Goal: Task Accomplishment & Management: Manage account settings

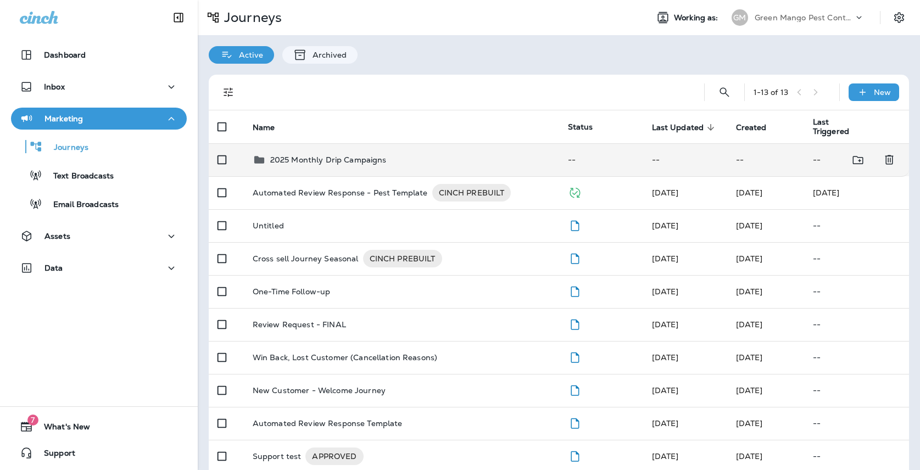
click at [386, 159] on div "2025 Monthly Drip Campaigns" at bounding box center [402, 159] width 298 height 13
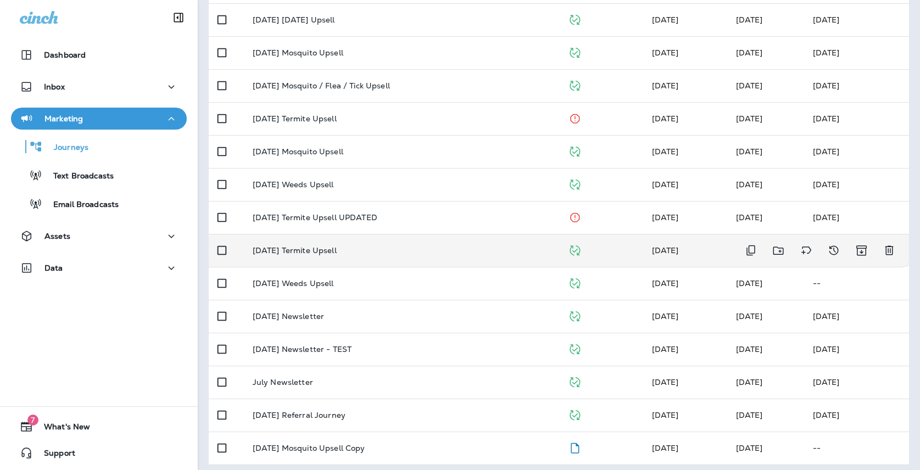
scroll to position [271, 0]
click at [339, 252] on td "[DATE] Termite Upsell" at bounding box center [401, 250] width 315 height 33
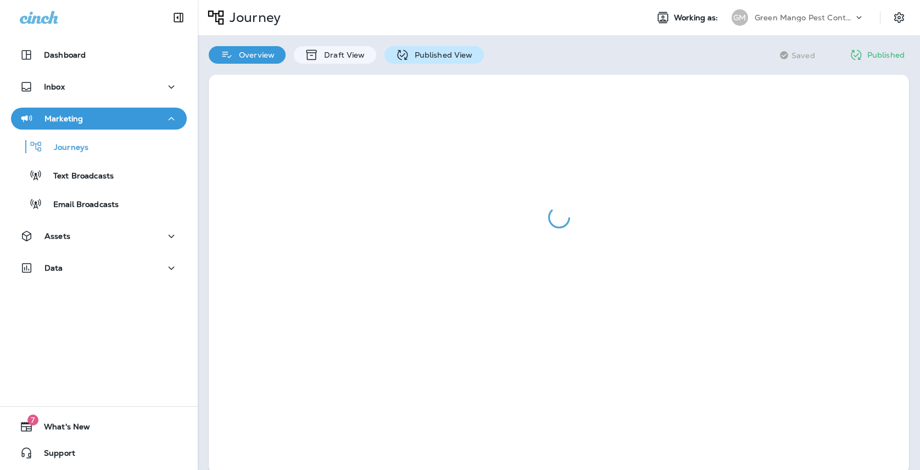
click at [447, 53] on p "Published View" at bounding box center [441, 55] width 64 height 9
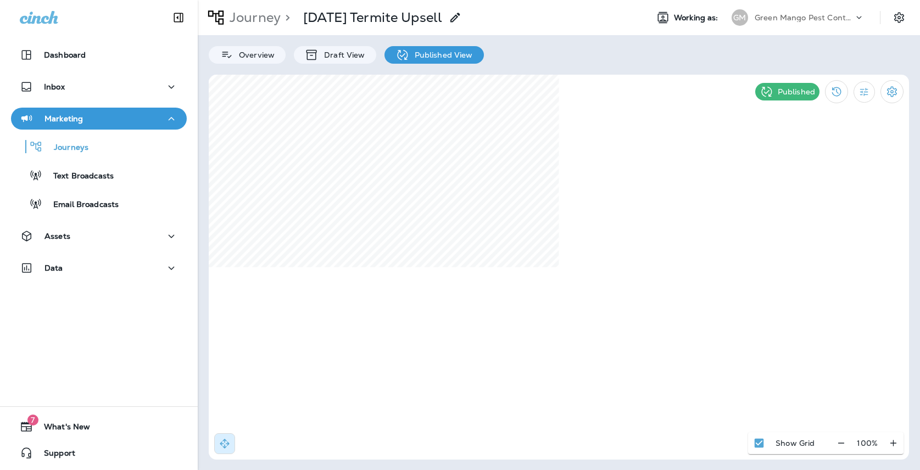
select select "*"
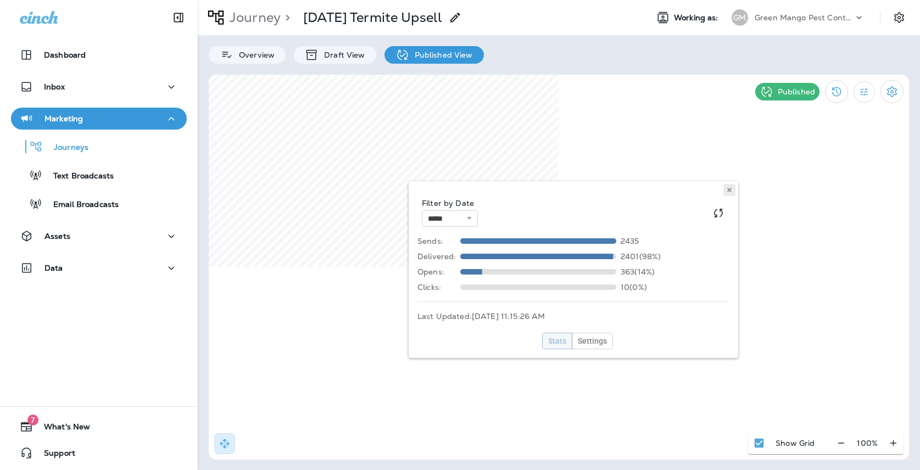
click at [727, 192] on icon at bounding box center [729, 190] width 7 height 7
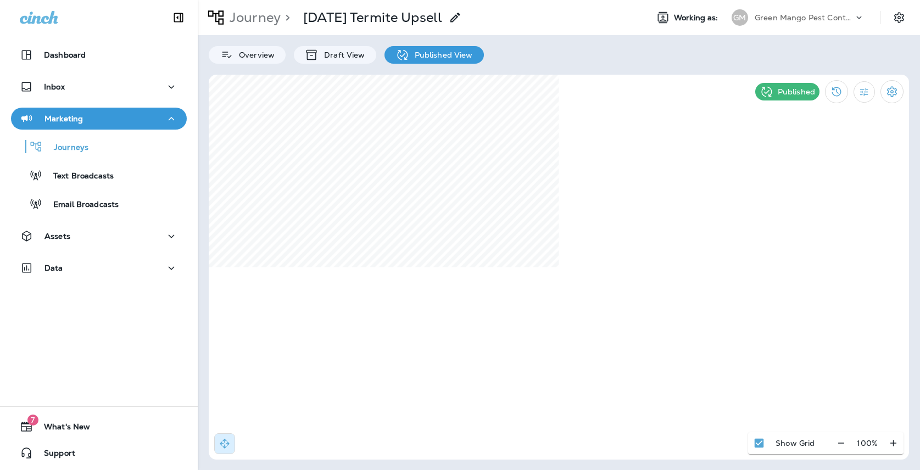
click at [744, 24] on div "GM" at bounding box center [739, 17] width 16 height 16
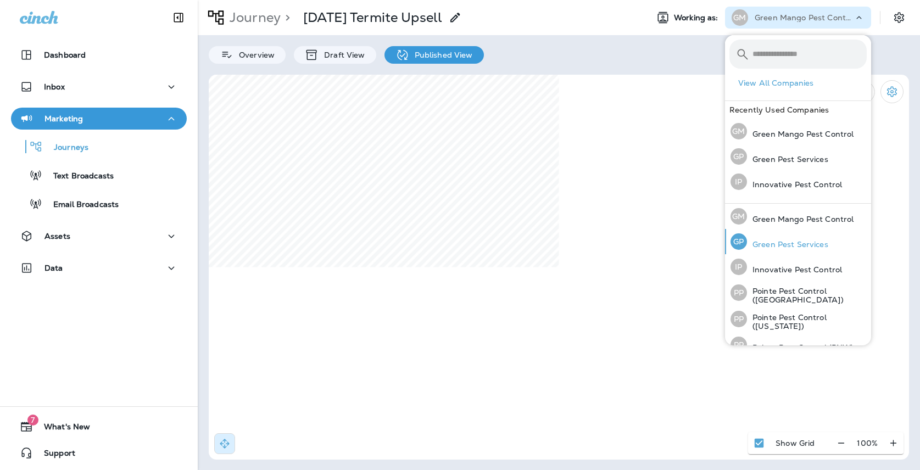
click at [786, 241] on p "Green Pest Services" at bounding box center [787, 244] width 81 height 9
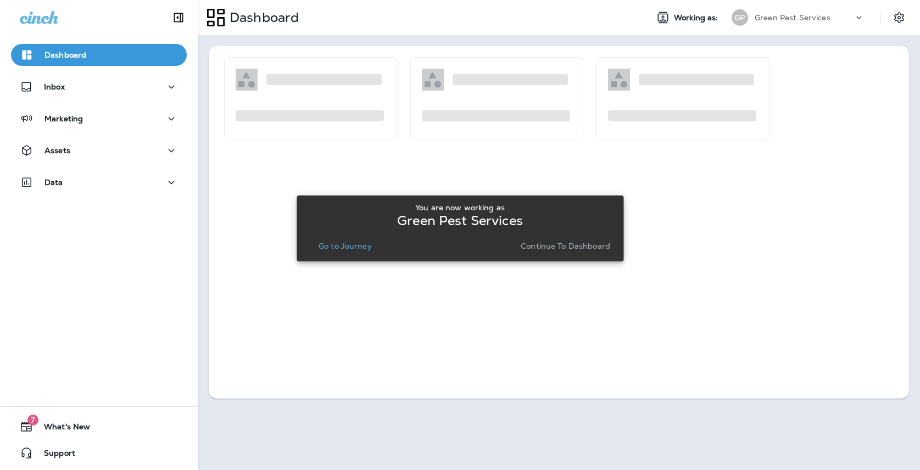
click at [356, 250] on p "Go to Journey" at bounding box center [344, 246] width 53 height 9
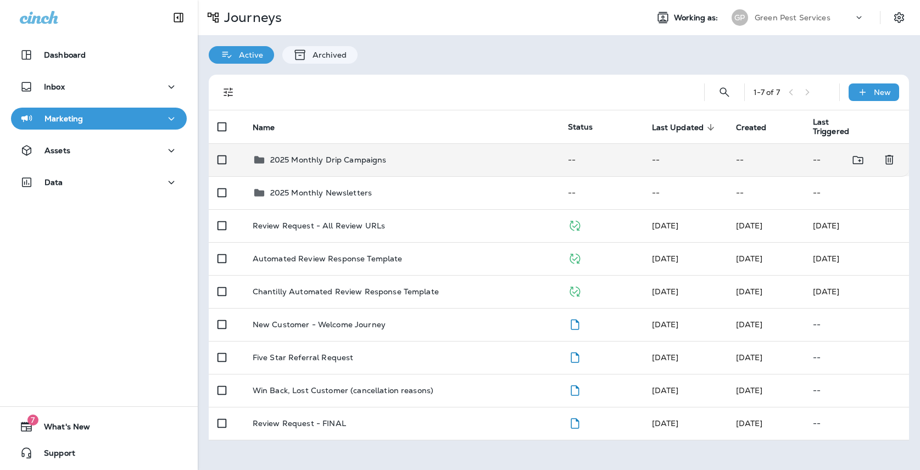
click at [368, 159] on div "2025 Monthly Drip Campaigns" at bounding box center [328, 159] width 116 height 13
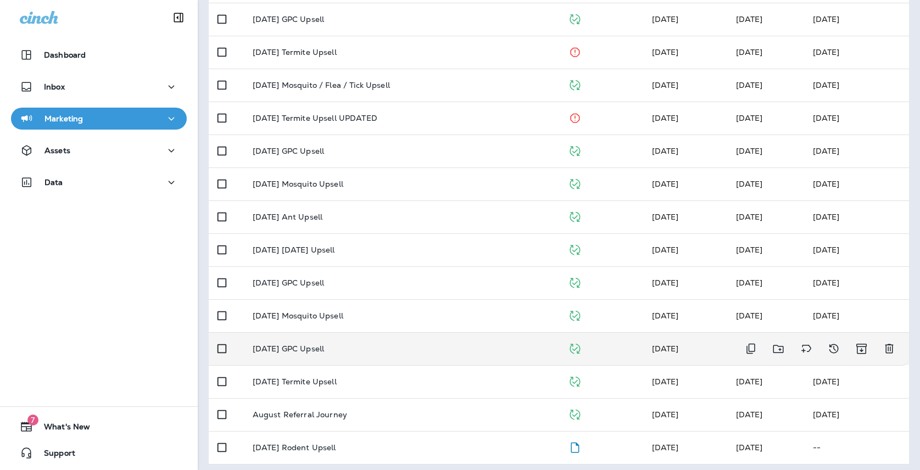
scroll to position [205, 0]
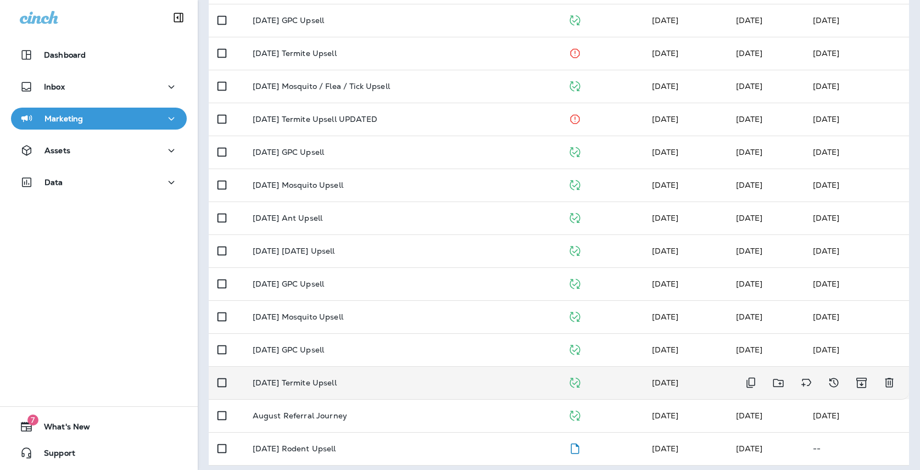
click at [354, 378] on div "[DATE] Termite Upsell" at bounding box center [402, 382] width 298 height 9
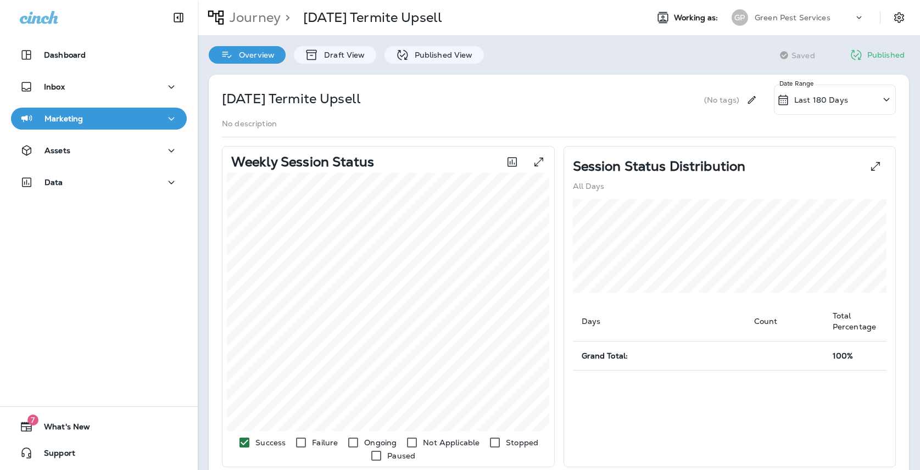
click at [471, 64] on div "[DATE] Termite Upsell (No tags) Last 180 Days Date Range No description Weekly …" at bounding box center [559, 413] width 722 height 698
click at [463, 57] on p "Published View" at bounding box center [441, 55] width 64 height 9
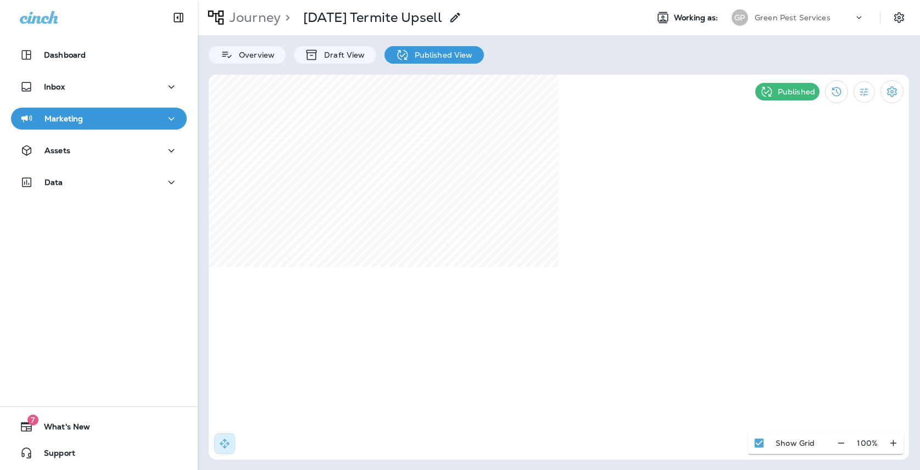
select select "*"
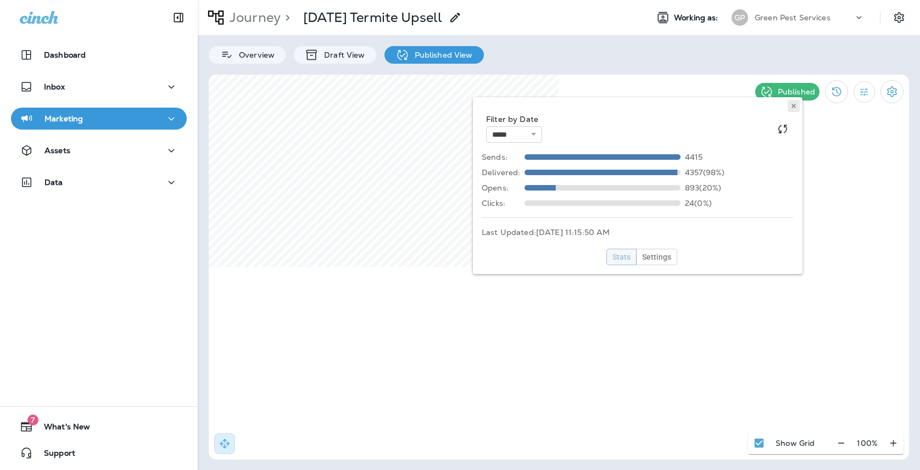
click at [798, 106] on button at bounding box center [793, 106] width 12 height 12
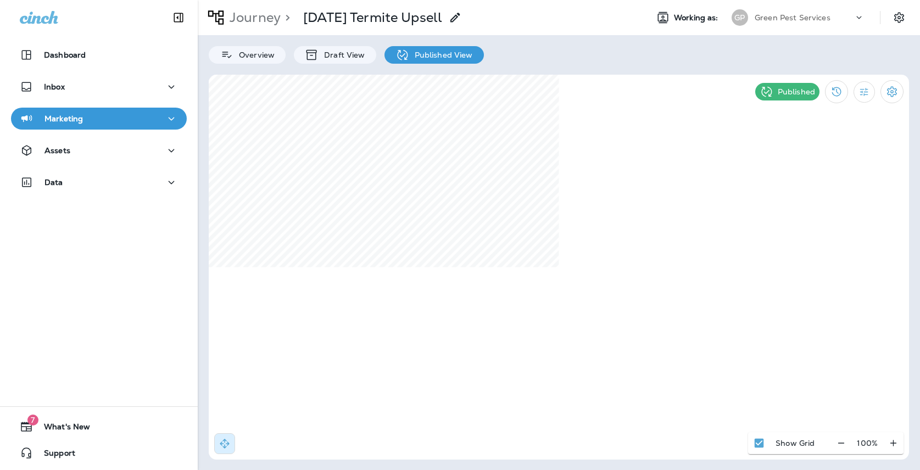
click at [760, 14] on p "Green Pest Services" at bounding box center [792, 17] width 76 height 9
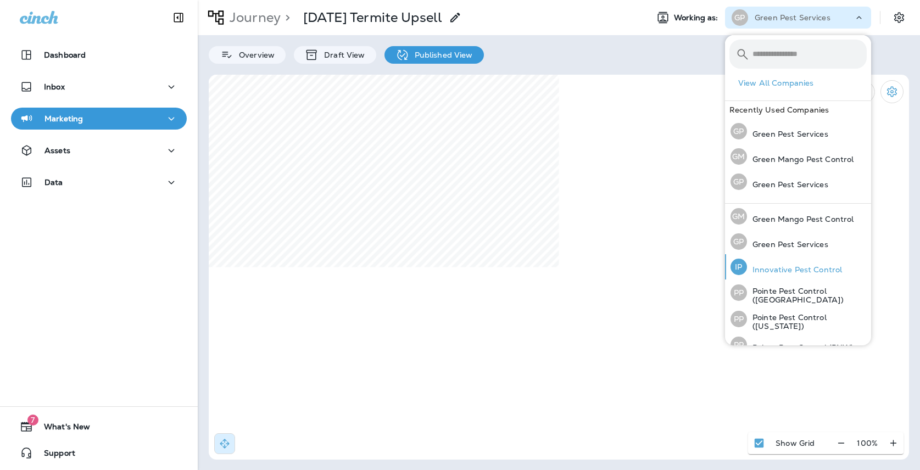
click at [779, 265] on p "Innovative Pest Control" at bounding box center [794, 269] width 95 height 9
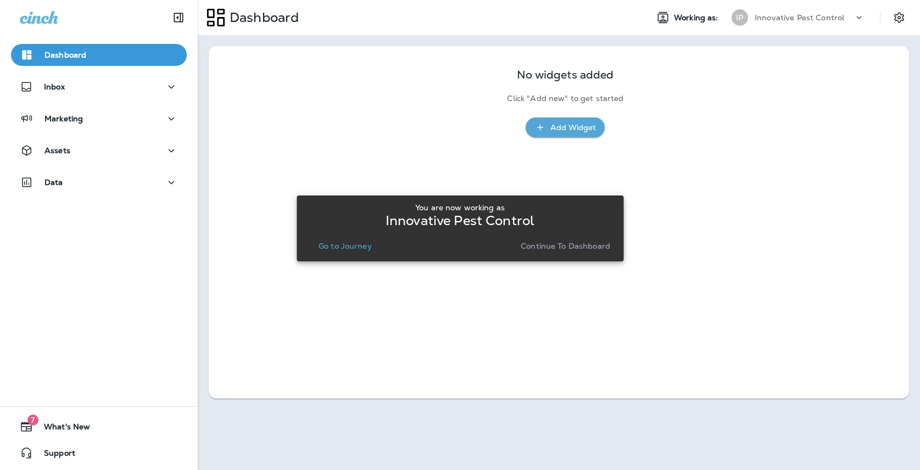
click at [328, 251] on button "Go to Journey" at bounding box center [345, 245] width 62 height 15
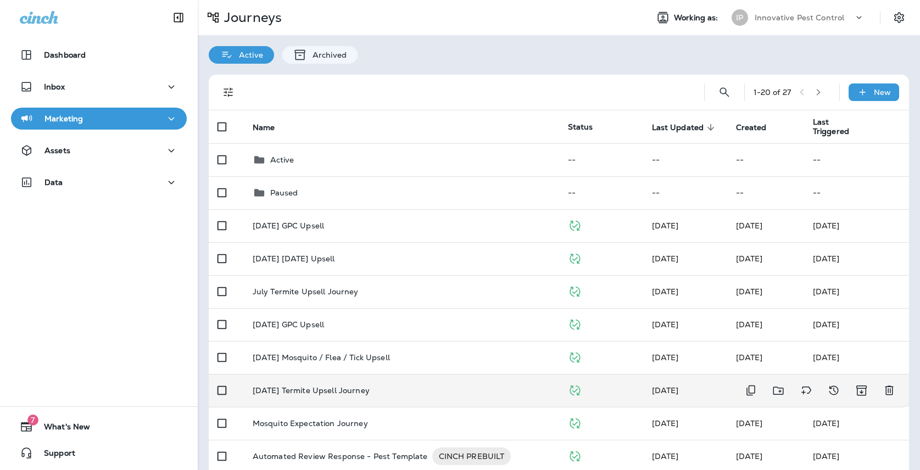
click at [342, 386] on p "[DATE] Termite Upsell Journey" at bounding box center [311, 390] width 117 height 9
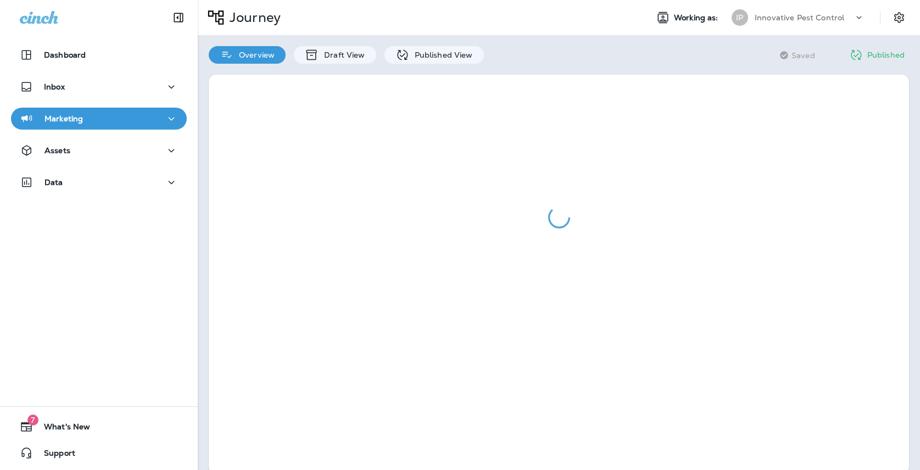
click at [414, 67] on div at bounding box center [559, 275] width 722 height 422
click at [412, 54] on p "Published View" at bounding box center [441, 55] width 64 height 9
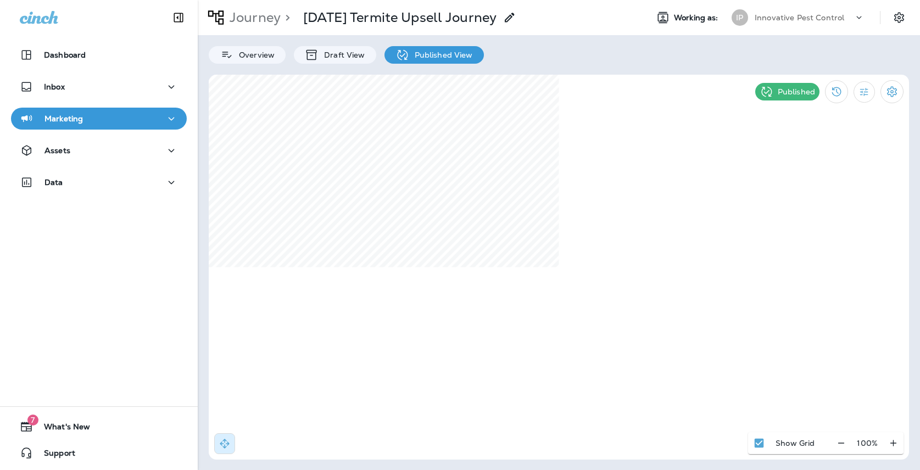
click at [795, 19] on p "Innovative Pest Control" at bounding box center [798, 17] width 89 height 9
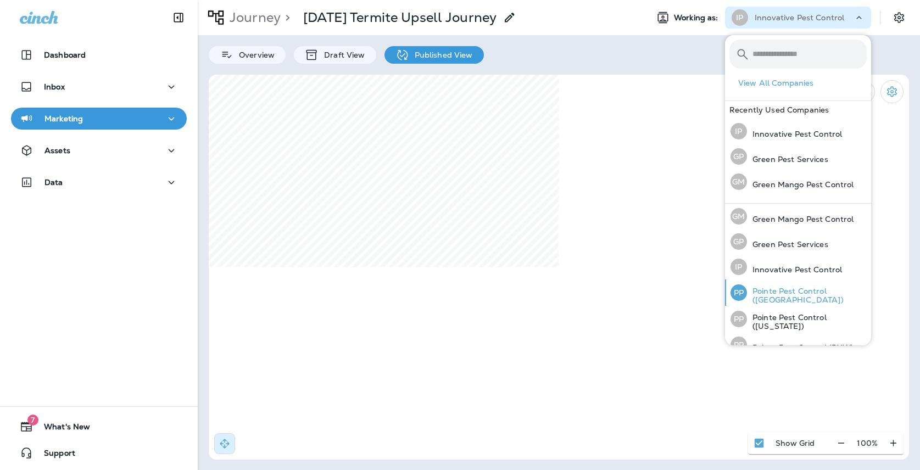
scroll to position [16, 0]
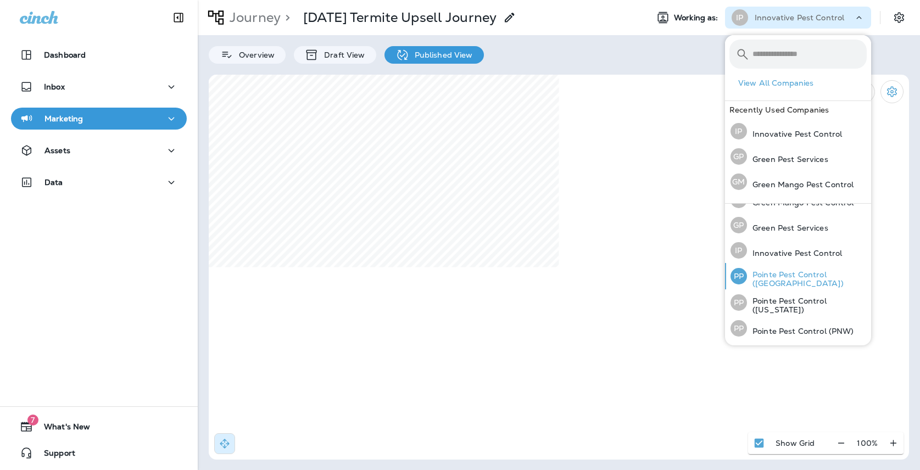
click at [752, 276] on p "Pointe Pest Control ([GEOGRAPHIC_DATA])" at bounding box center [807, 279] width 120 height 18
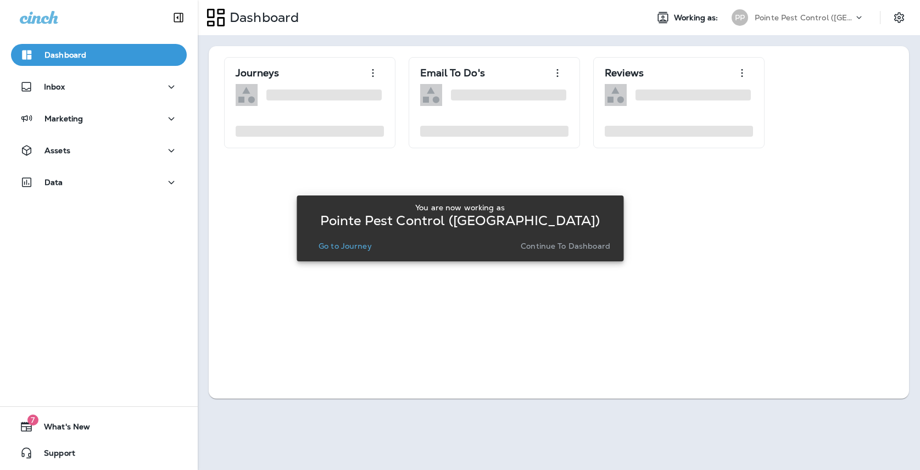
click at [356, 254] on div "You are now working as Pointe Pest Control ([GEOGRAPHIC_DATA]) Go to Journey Co…" at bounding box center [459, 228] width 309 height 59
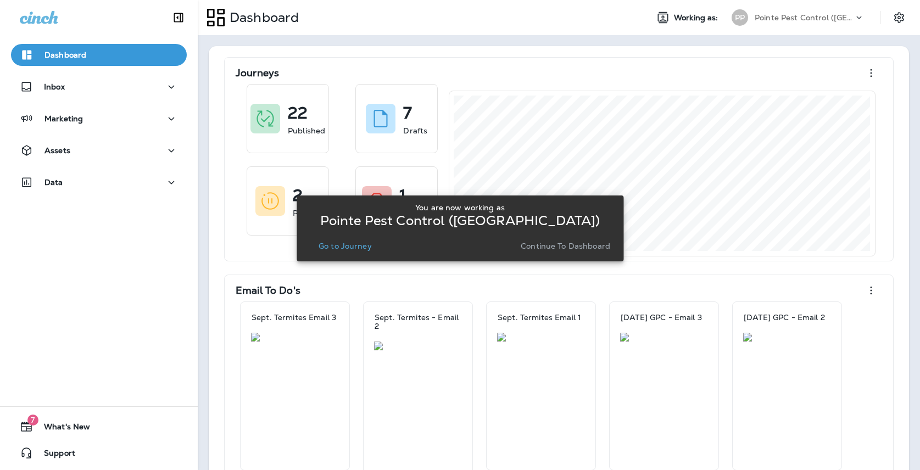
click at [350, 246] on p "Go to Journey" at bounding box center [344, 246] width 53 height 9
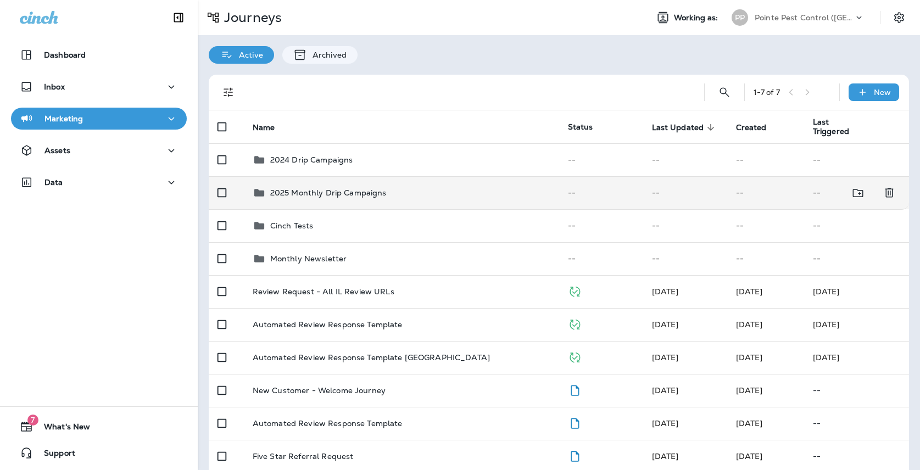
click at [339, 197] on td "2025 Monthly Drip Campaigns" at bounding box center [401, 192] width 315 height 33
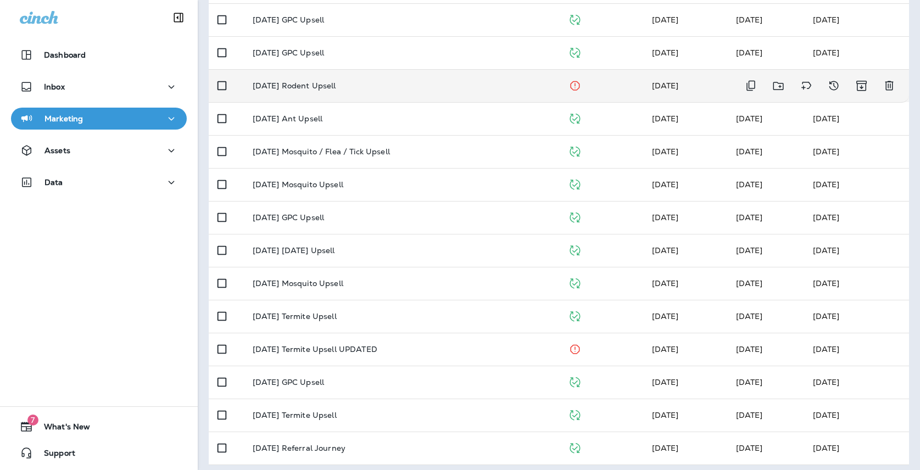
scroll to position [205, 0]
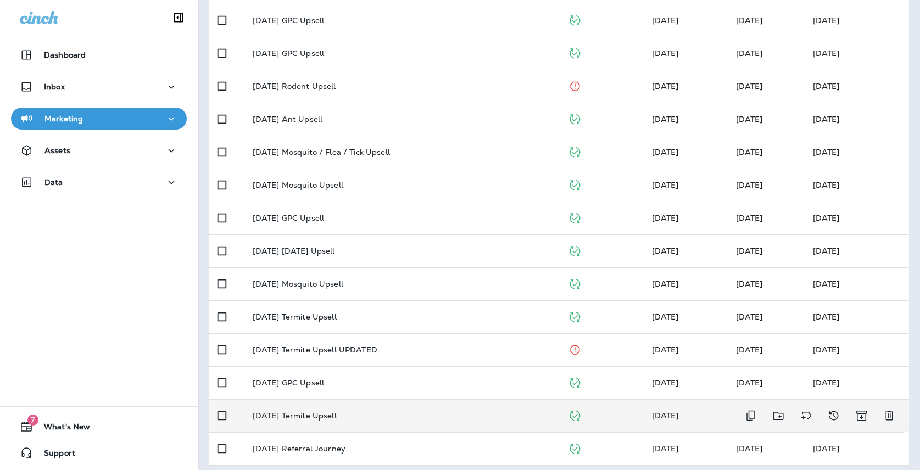
click at [377, 403] on td "[DATE] Termite Upsell" at bounding box center [401, 415] width 315 height 33
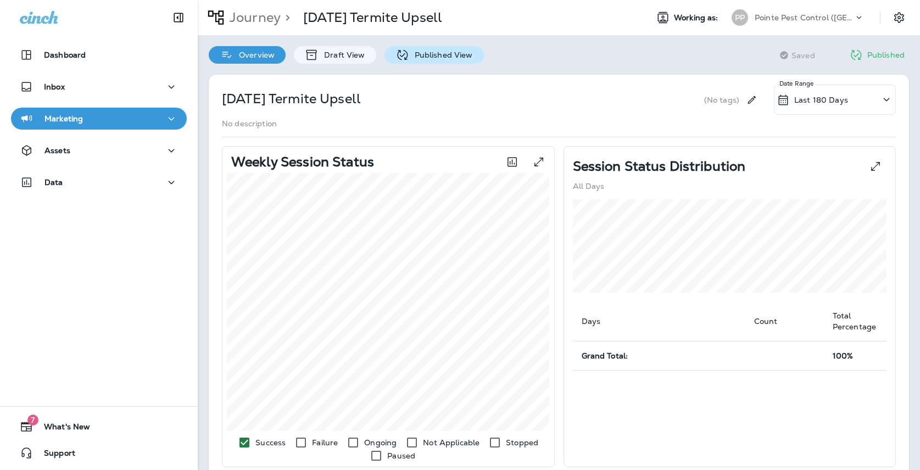
click at [428, 49] on div "Published View" at bounding box center [433, 55] width 99 height 18
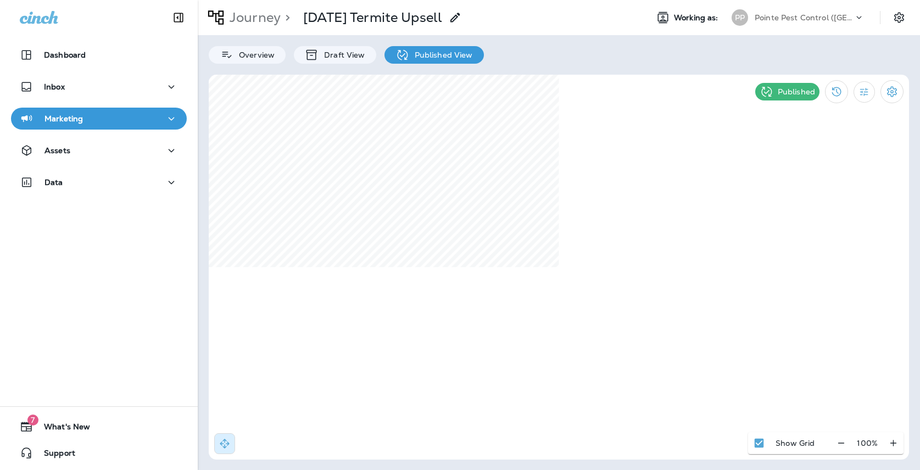
select select "*"
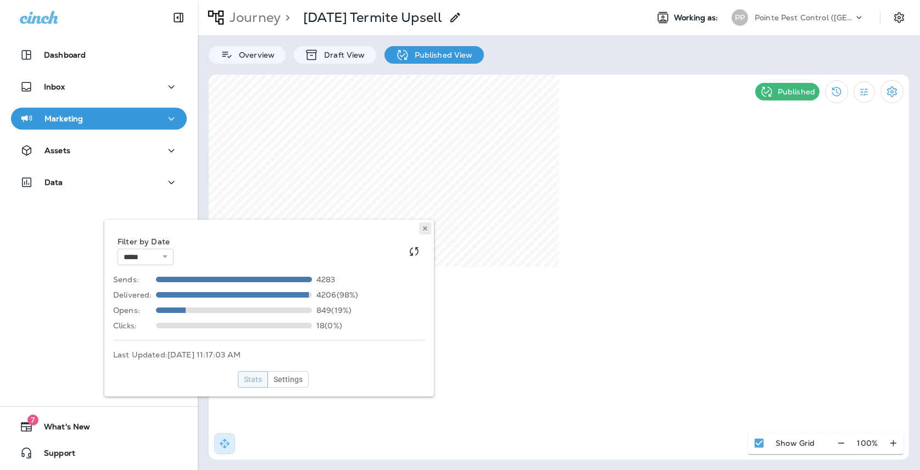
click at [430, 233] on button at bounding box center [425, 228] width 12 height 12
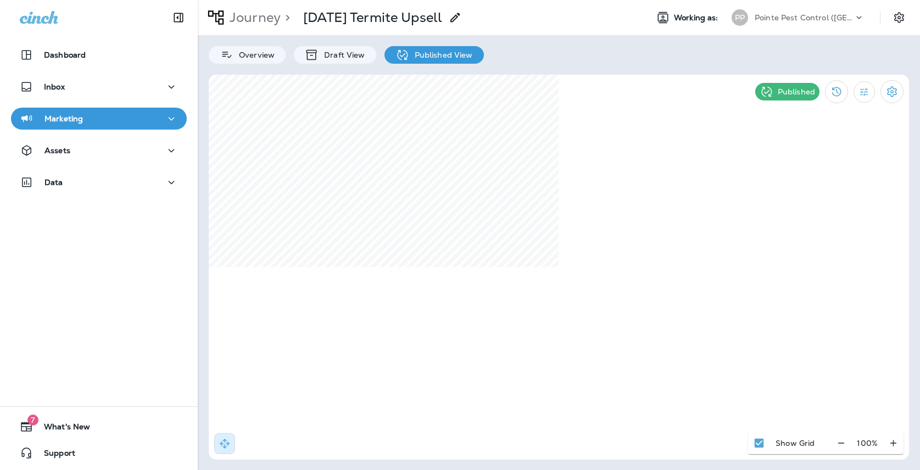
click at [752, 9] on div "PP Pointe Pest Control ([GEOGRAPHIC_DATA])" at bounding box center [798, 18] width 146 height 22
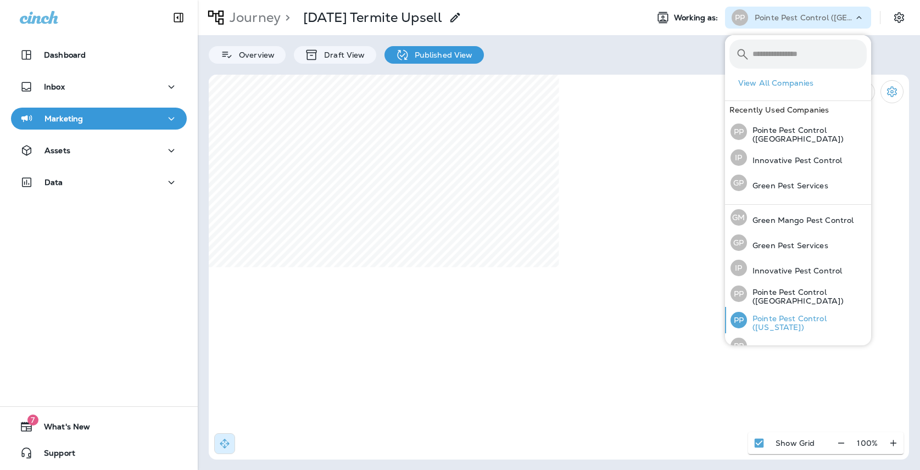
click at [785, 323] on p "Pointe Pest Control ([US_STATE])" at bounding box center [807, 323] width 120 height 18
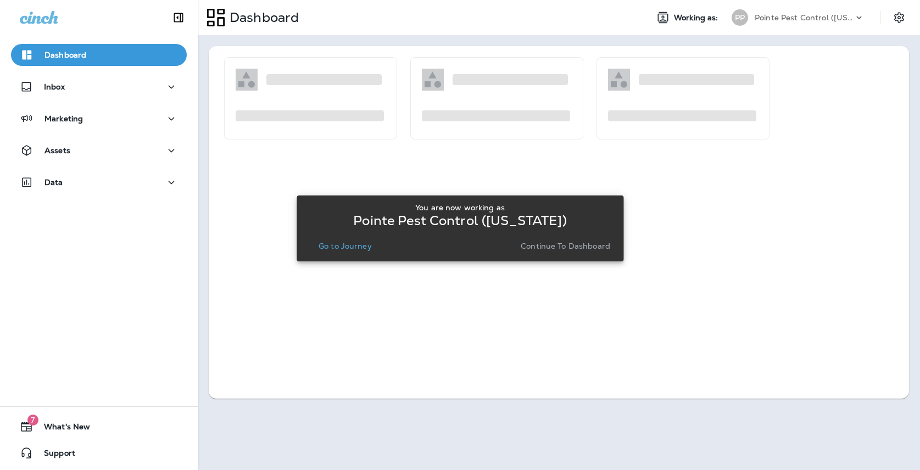
click at [352, 250] on p "Go to Journey" at bounding box center [344, 246] width 53 height 9
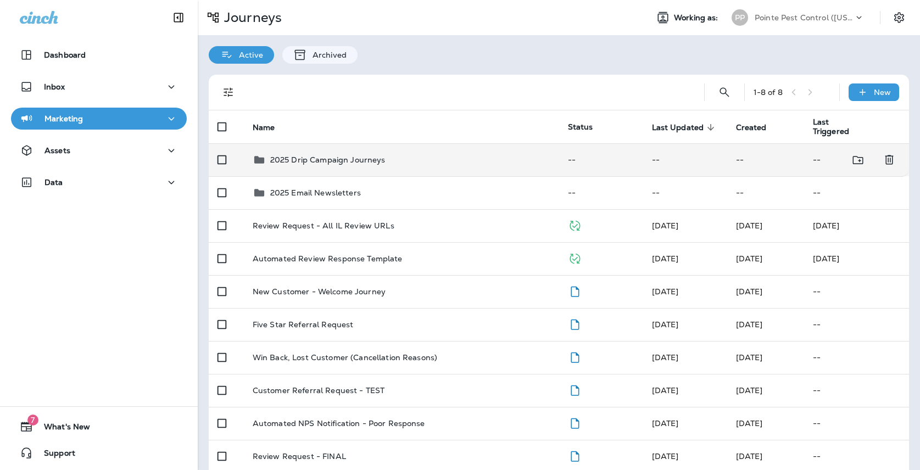
click at [401, 160] on td "2025 Drip Campaign Journeys" at bounding box center [401, 159] width 315 height 33
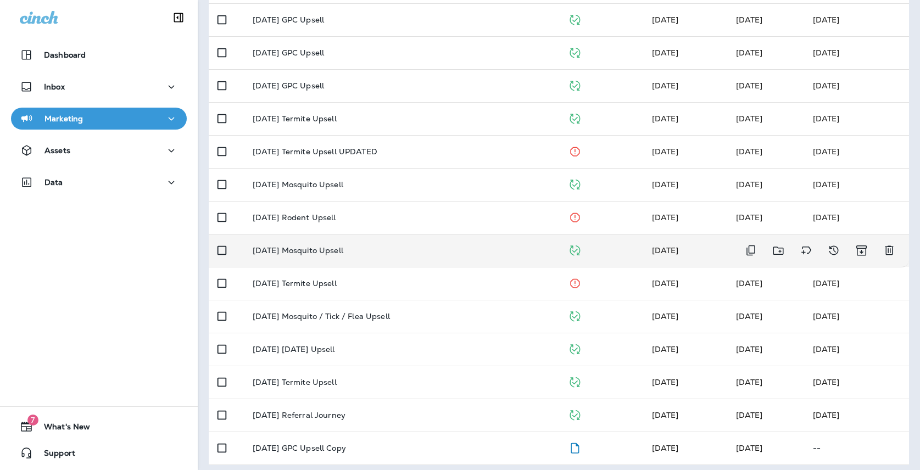
scroll to position [238, 0]
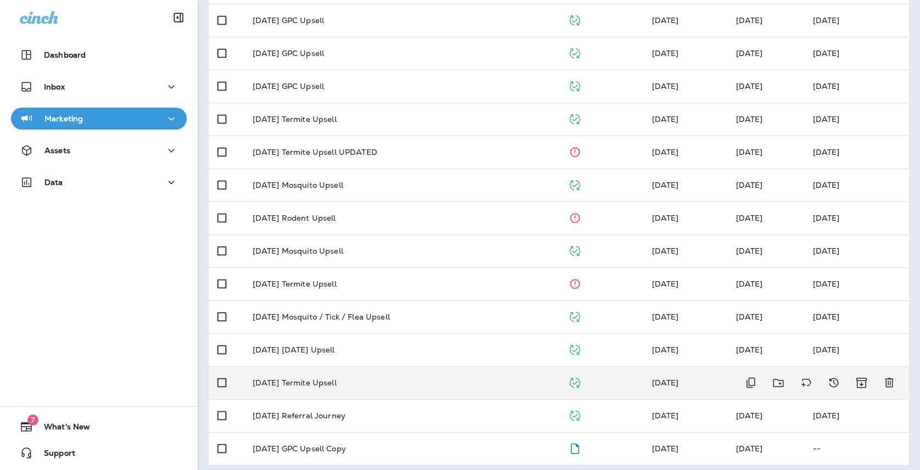
click at [385, 368] on td "[DATE] Termite Upsell" at bounding box center [401, 382] width 315 height 33
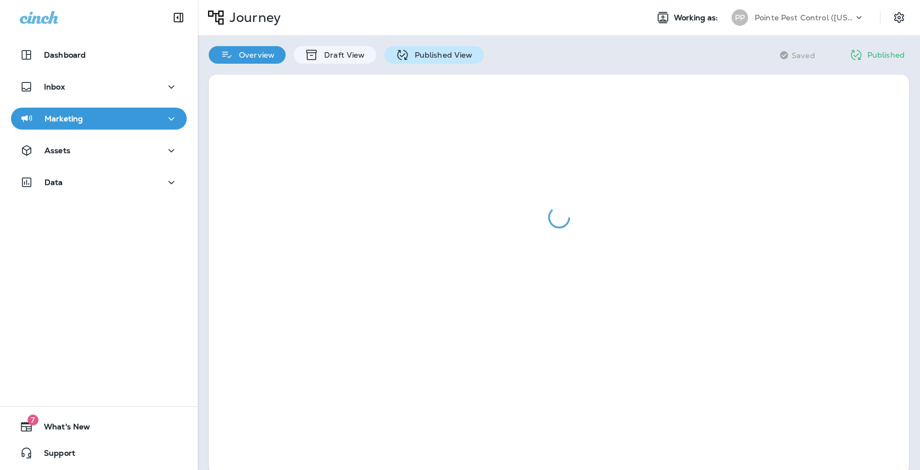
click at [435, 61] on div "Published View" at bounding box center [433, 55] width 99 height 18
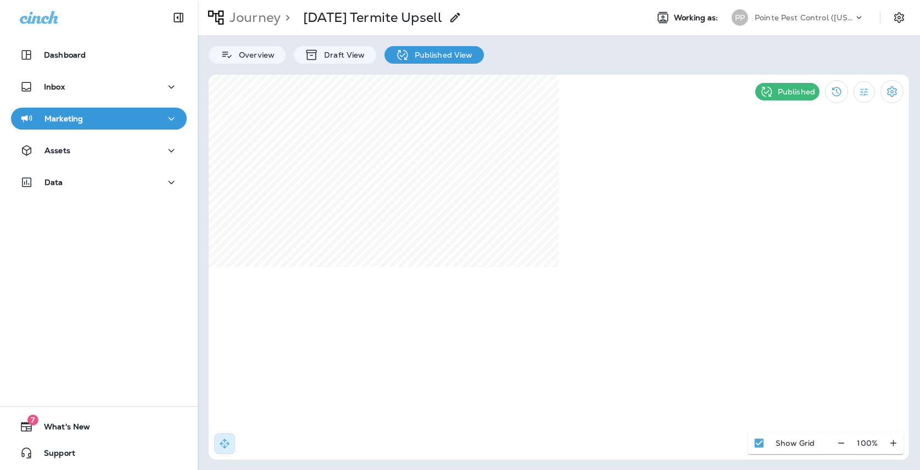
select select "*"
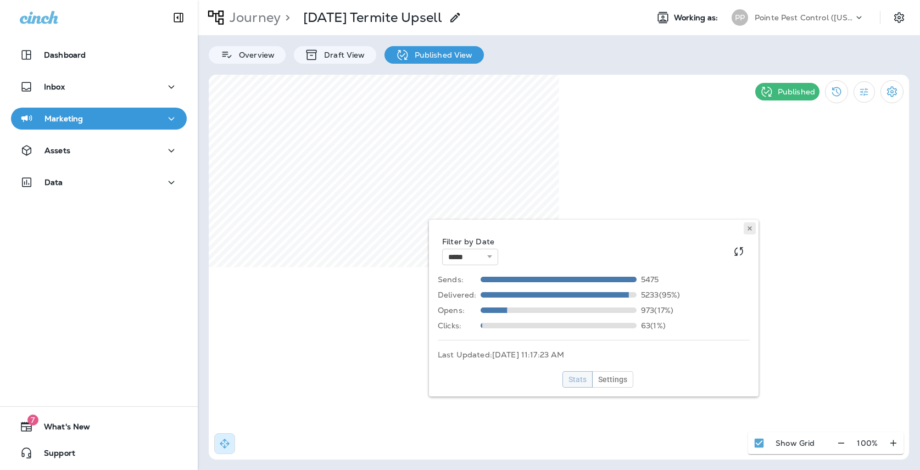
click at [750, 228] on use at bounding box center [749, 228] width 4 height 4
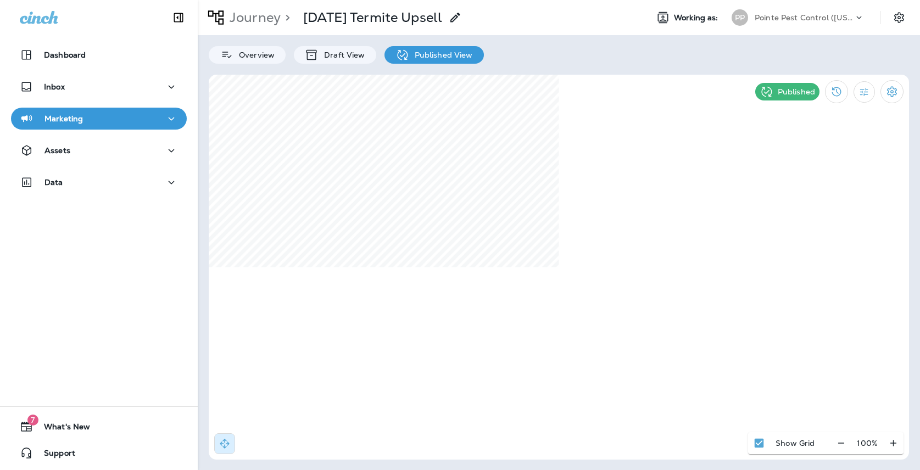
click at [777, 21] on p "Pointe Pest Control ([US_STATE])" at bounding box center [803, 17] width 99 height 9
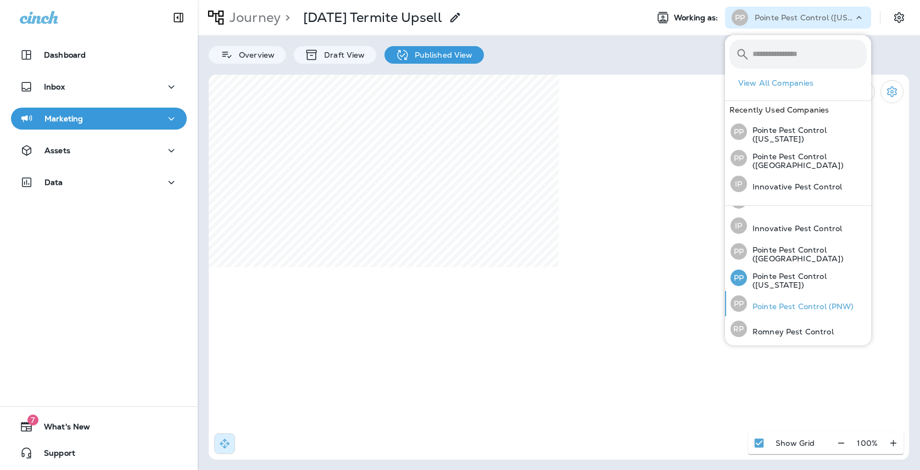
scroll to position [42, 0]
click at [785, 307] on p "Pointe Pest Control (PNW)" at bounding box center [800, 308] width 107 height 9
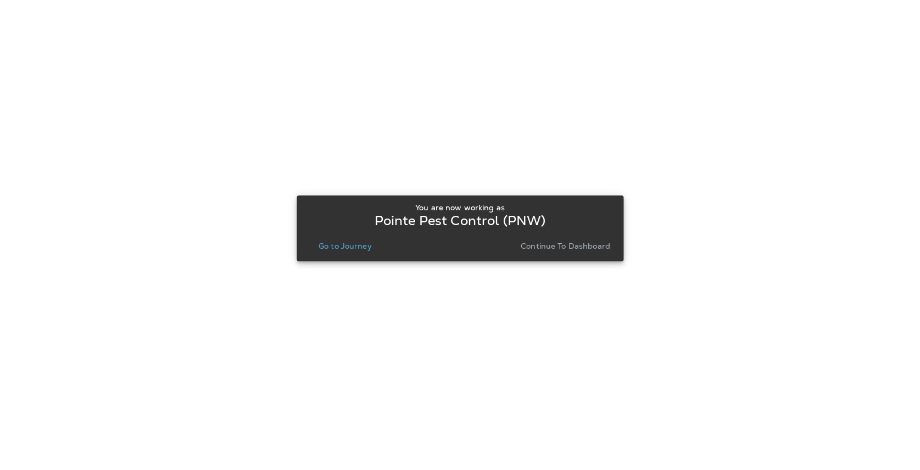
click at [338, 248] on p "Go to Journey" at bounding box center [344, 246] width 53 height 9
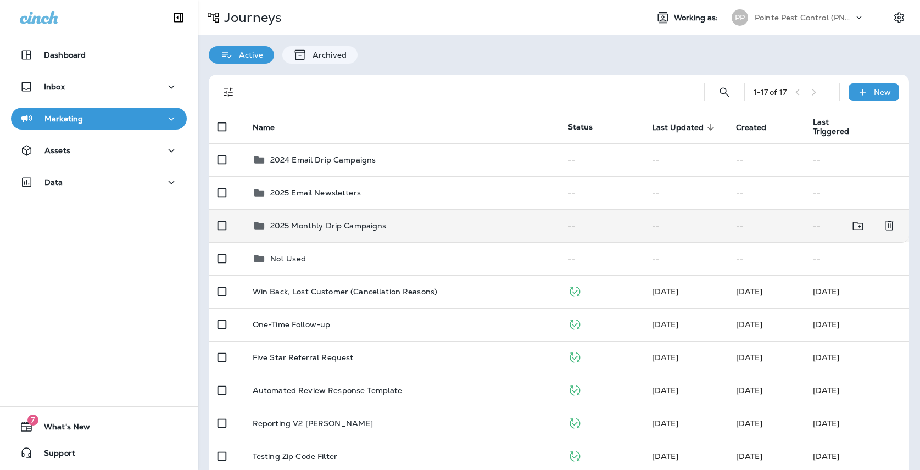
click at [340, 221] on p "2025 Monthly Drip Campaigns" at bounding box center [328, 225] width 116 height 9
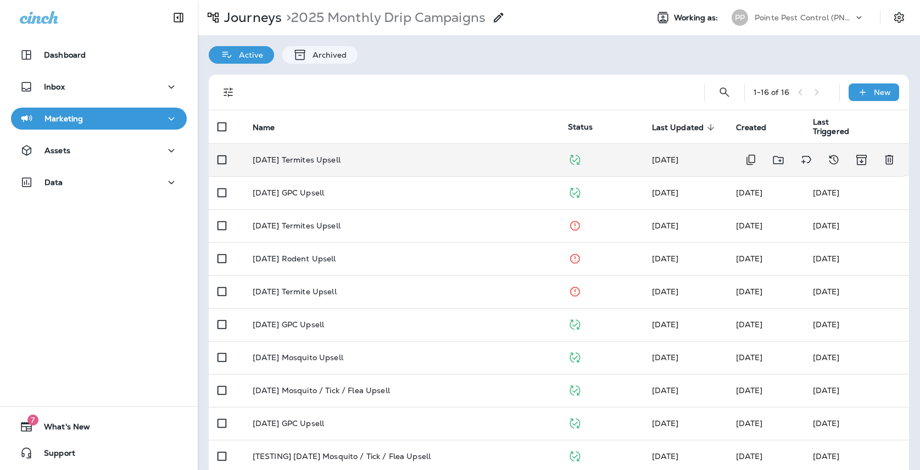
click at [355, 156] on div "[DATE] Termites Upsell" at bounding box center [402, 159] width 298 height 9
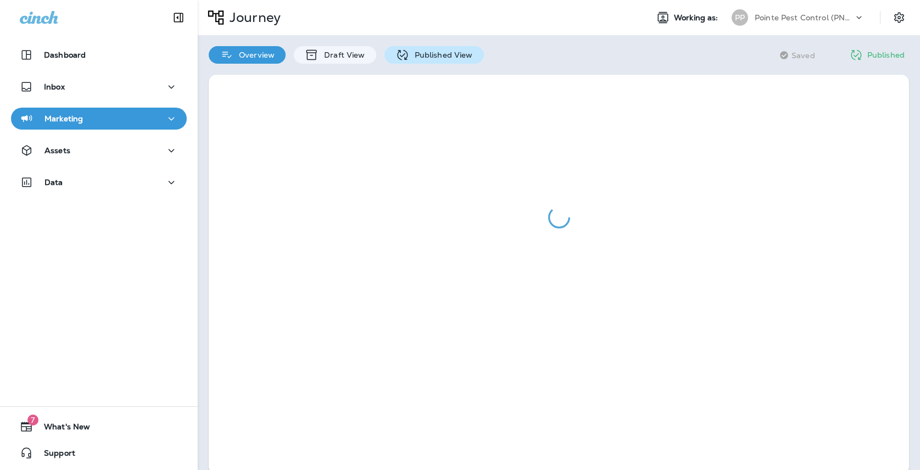
click at [436, 49] on div "Published View" at bounding box center [433, 55] width 99 height 18
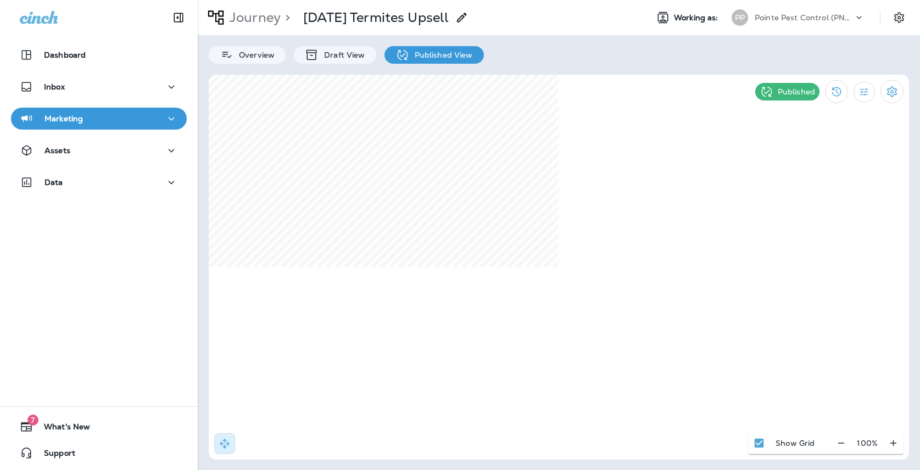
select select "*"
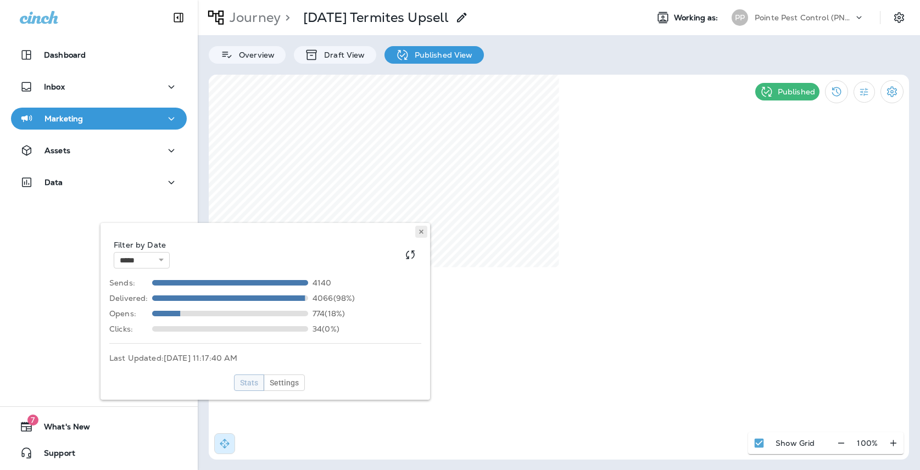
click at [426, 227] on button at bounding box center [421, 232] width 12 height 12
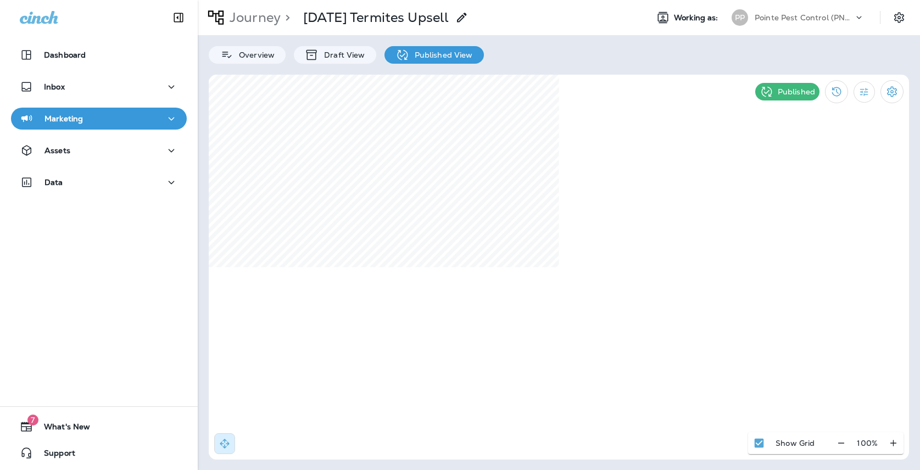
click at [752, 17] on div "PP" at bounding box center [740, 17] width 30 height 16
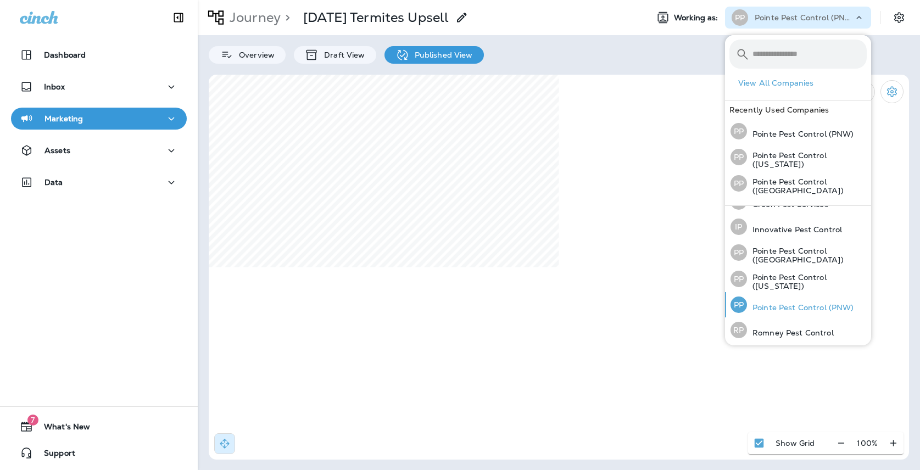
scroll to position [42, 0]
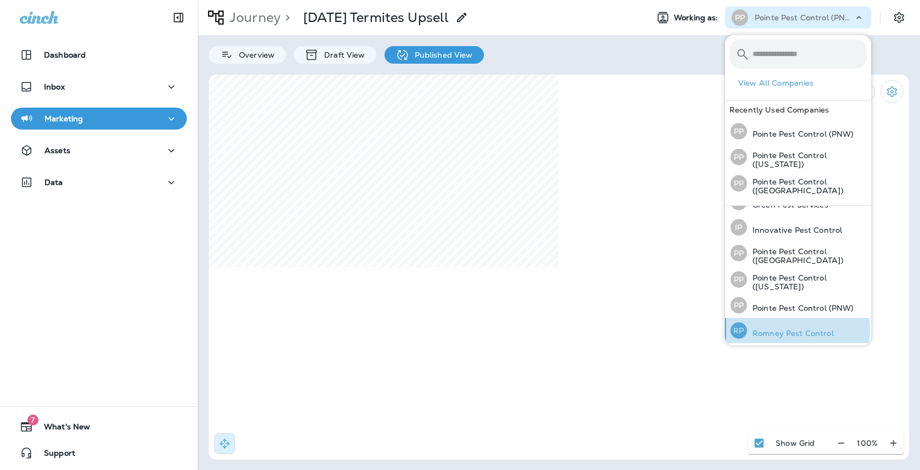
click at [787, 329] on p "Romney Pest Control" at bounding box center [790, 333] width 87 height 9
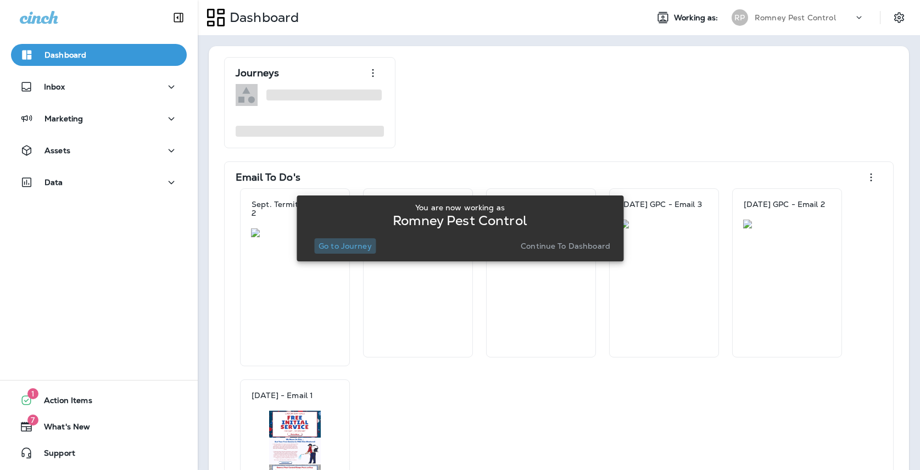
click at [359, 251] on button "Go to Journey" at bounding box center [345, 245] width 62 height 15
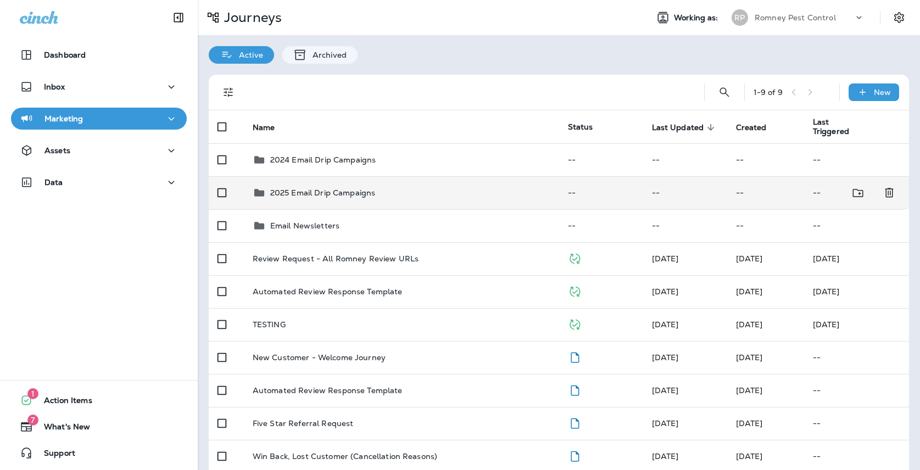
click at [363, 188] on p "2025 Email Drip Campaigns" at bounding box center [322, 192] width 105 height 9
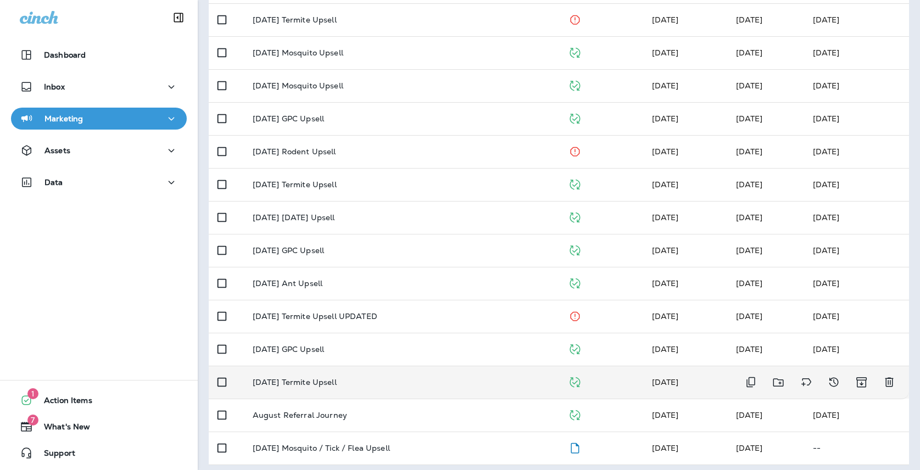
scroll to position [205, 0]
click at [402, 378] on div "[DATE] Termite Upsell" at bounding box center [402, 382] width 298 height 9
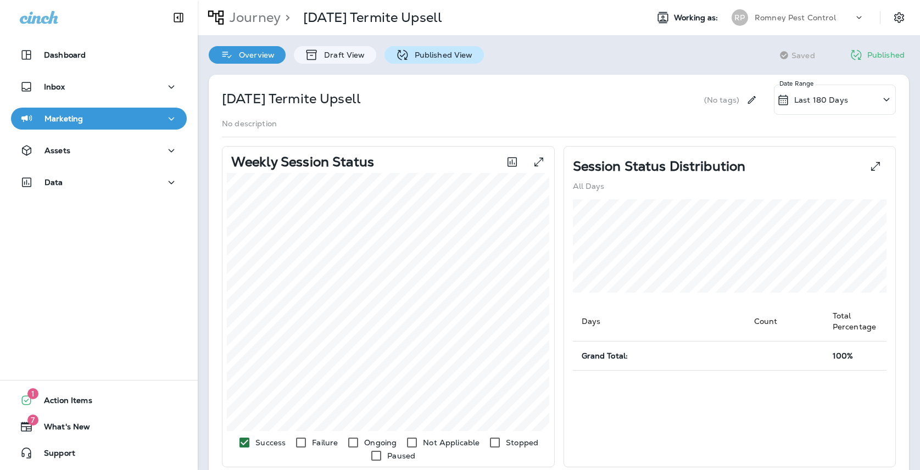
click at [425, 62] on div "Published View" at bounding box center [433, 55] width 99 height 18
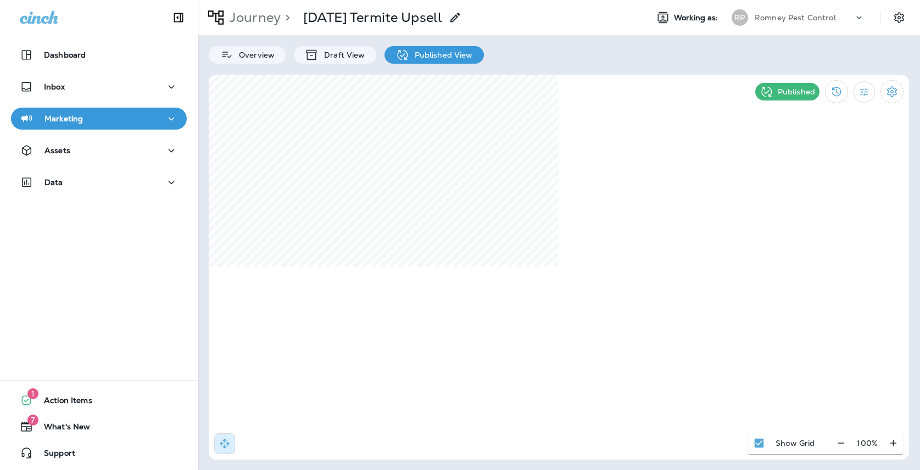
click at [276, 66] on div "Journey > [DATE] Termite Upsell Working as: [PERSON_NAME] Pest Control Overview…" at bounding box center [559, 235] width 722 height 470
click at [273, 63] on div "Overview" at bounding box center [247, 55] width 77 height 18
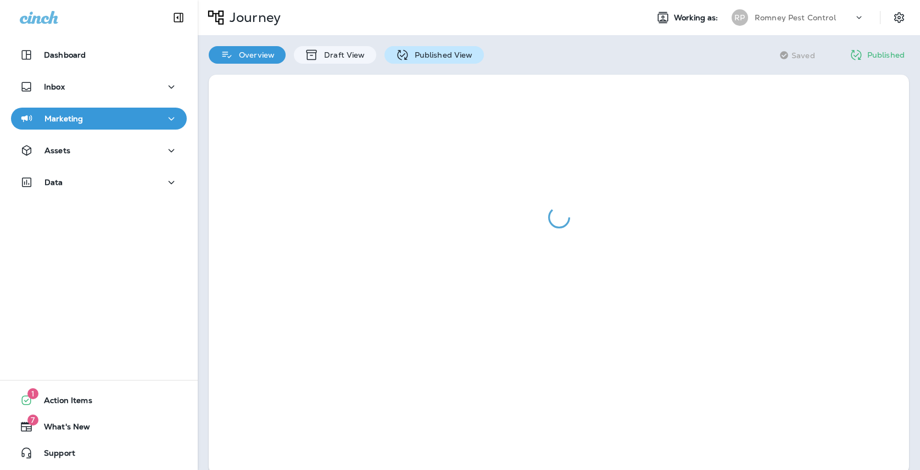
click at [431, 57] on p "Published View" at bounding box center [441, 55] width 64 height 9
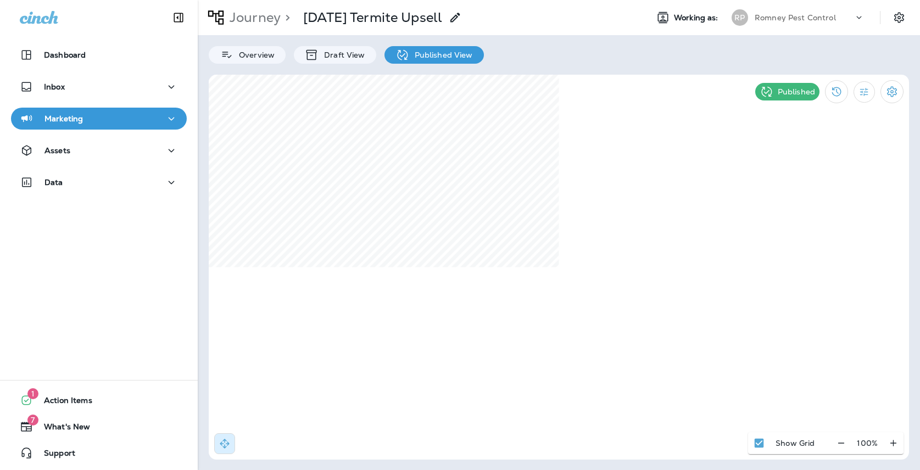
select select "*"
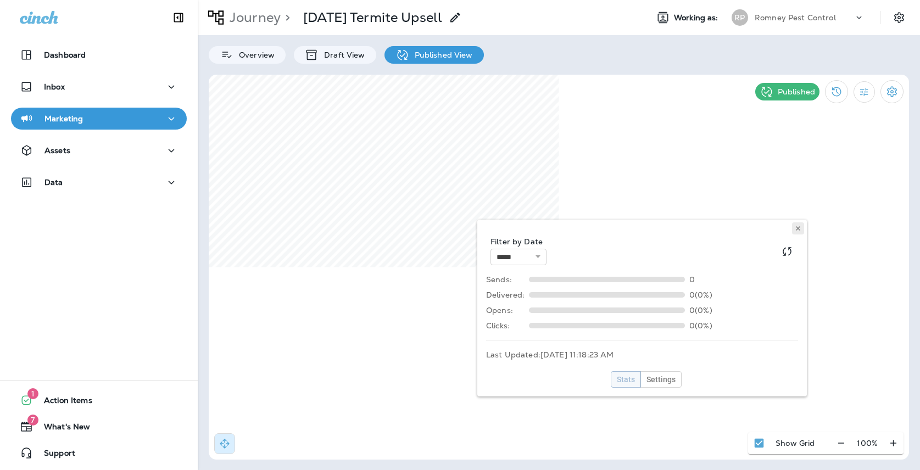
click at [802, 226] on button at bounding box center [798, 228] width 12 height 12
